Goal: Check status: Check status

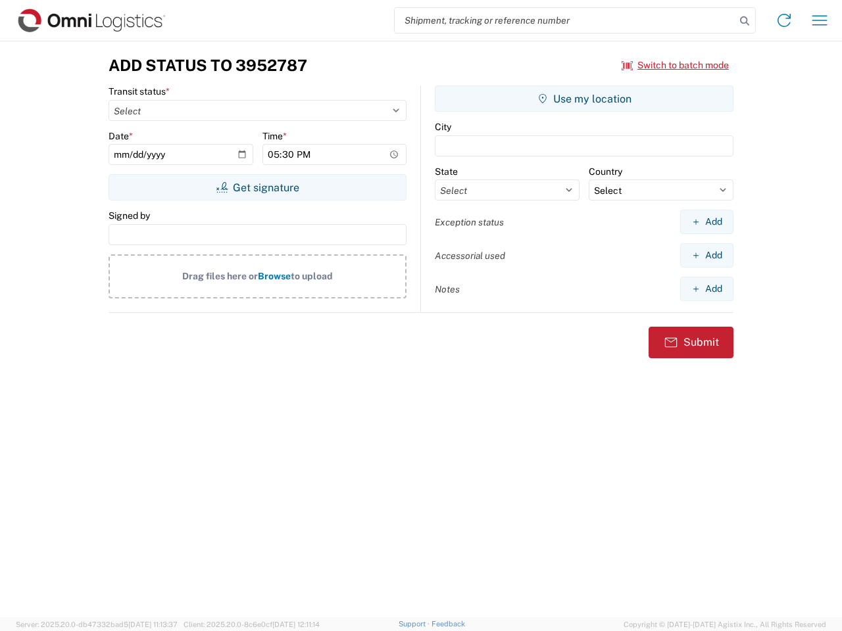
click at [565, 20] on input "search" at bounding box center [564, 20] width 341 height 25
click at [744, 21] on icon at bounding box center [744, 21] width 18 height 18
click at [784, 20] on icon at bounding box center [783, 20] width 21 height 21
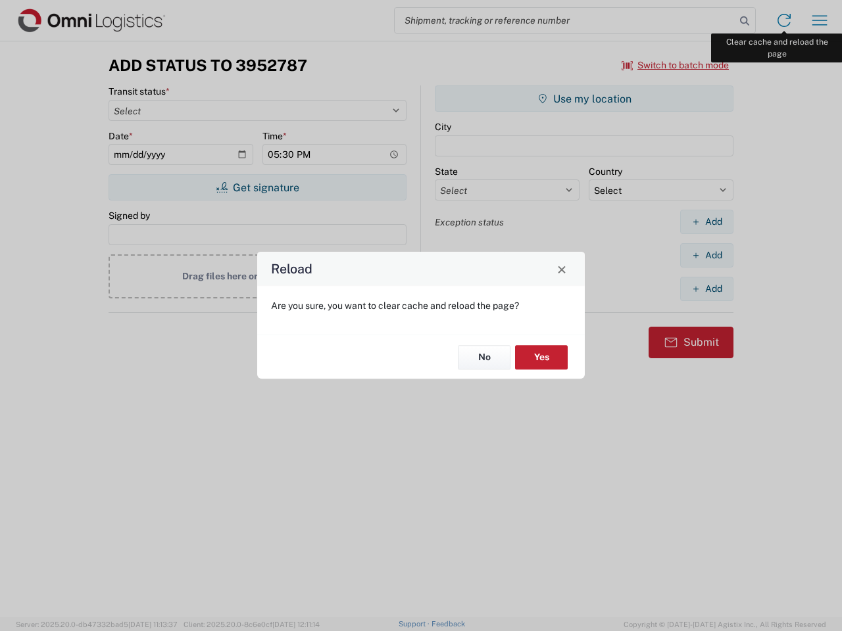
click at [819, 20] on div "Reload Are you sure, you want to clear cache and reload the page? No Yes" at bounding box center [421, 315] width 842 height 631
click at [675, 65] on div "Reload Are you sure, you want to clear cache and reload the page? No Yes" at bounding box center [421, 315] width 842 height 631
click at [257, 187] on div "Reload Are you sure, you want to clear cache and reload the page? No Yes" at bounding box center [421, 315] width 842 height 631
click at [584, 99] on div "Reload Are you sure, you want to clear cache and reload the page? No Yes" at bounding box center [421, 315] width 842 height 631
click at [706, 222] on div "Reload Are you sure, you want to clear cache and reload the page? No Yes" at bounding box center [421, 315] width 842 height 631
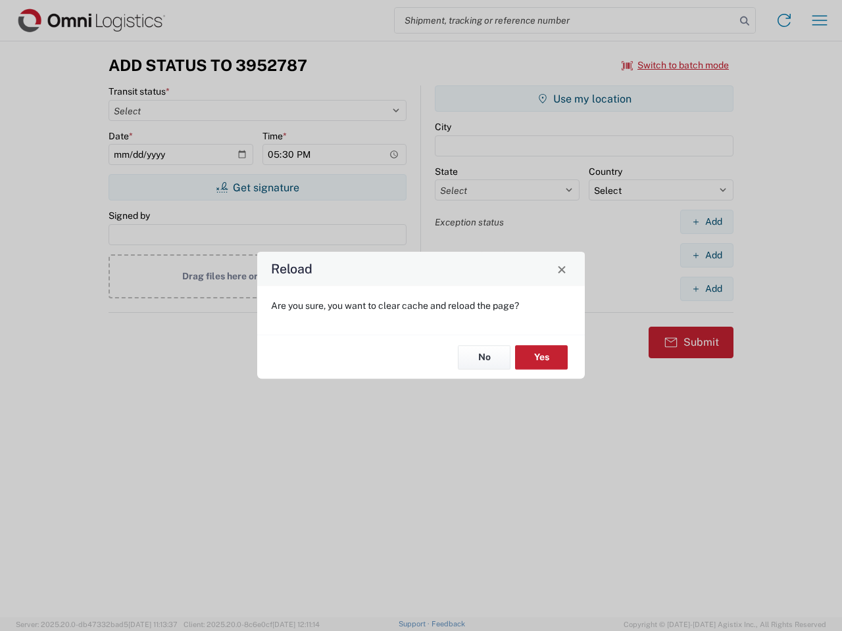
click at [706, 255] on div "Reload Are you sure, you want to clear cache and reload the page? No Yes" at bounding box center [421, 315] width 842 height 631
click at [706, 289] on div "Reload Are you sure, you want to clear cache and reload the page? No Yes" at bounding box center [421, 315] width 842 height 631
